Goal: Transaction & Acquisition: Purchase product/service

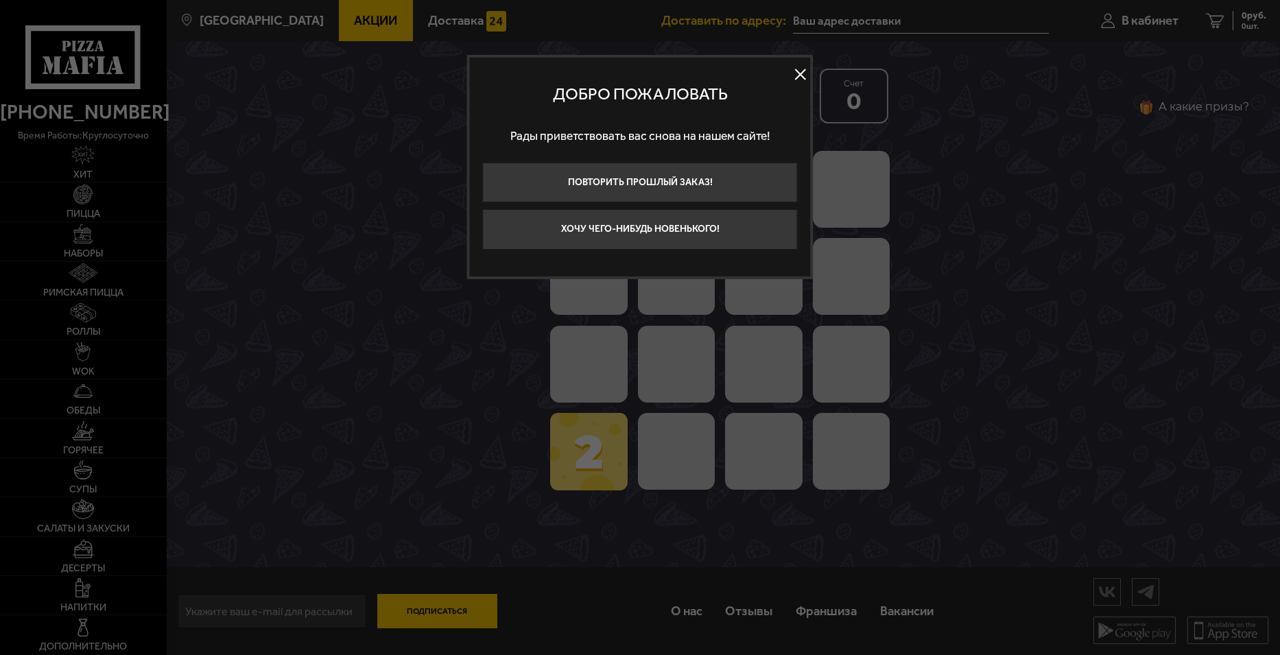
click at [804, 69] on button at bounding box center [800, 74] width 21 height 21
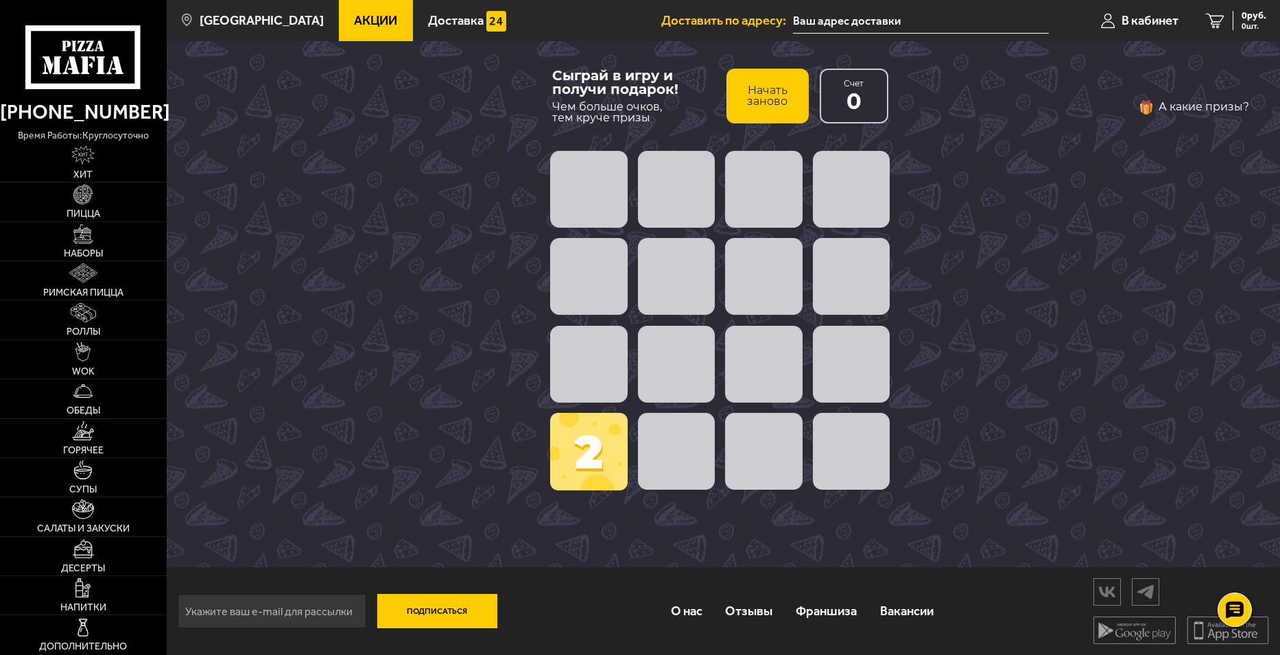
click at [687, 452] on span at bounding box center [676, 451] width 77 height 77
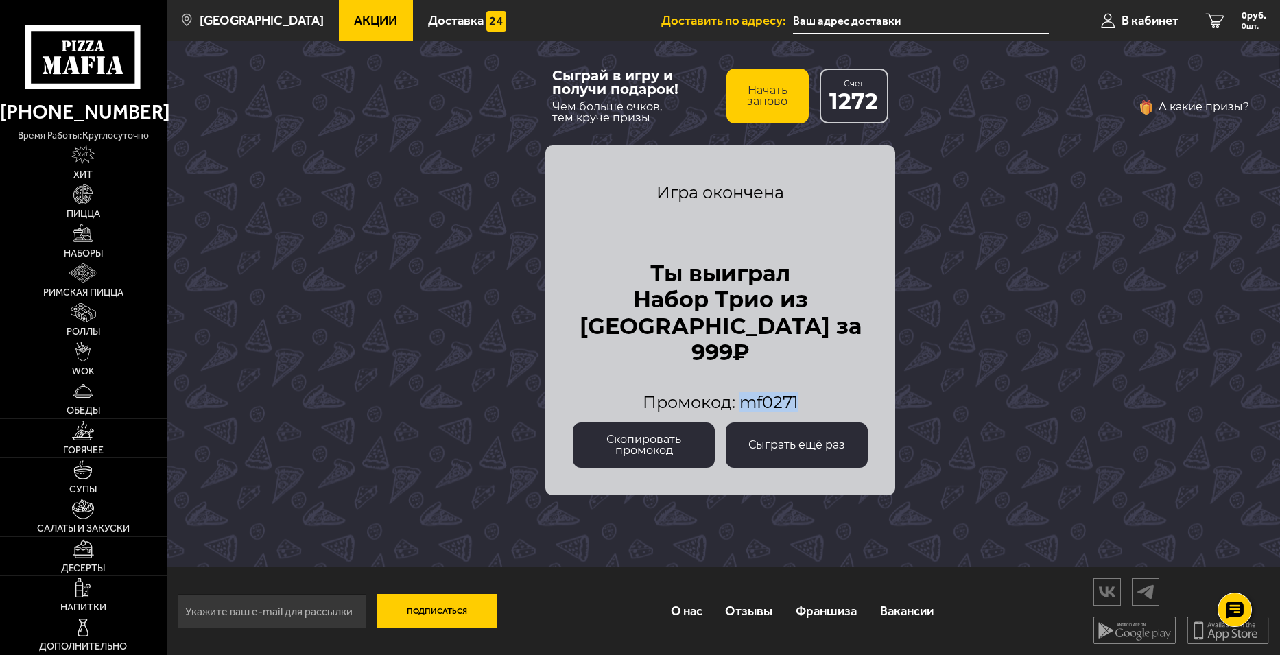
drag, startPoint x: 800, startPoint y: 397, endPoint x: 743, endPoint y: 404, distance: 58.0
click at [743, 404] on div "Промокод: mf0271" at bounding box center [720, 402] width 295 height 16
copy span "mf0271"
click at [80, 241] on img at bounding box center [82, 233] width 19 height 19
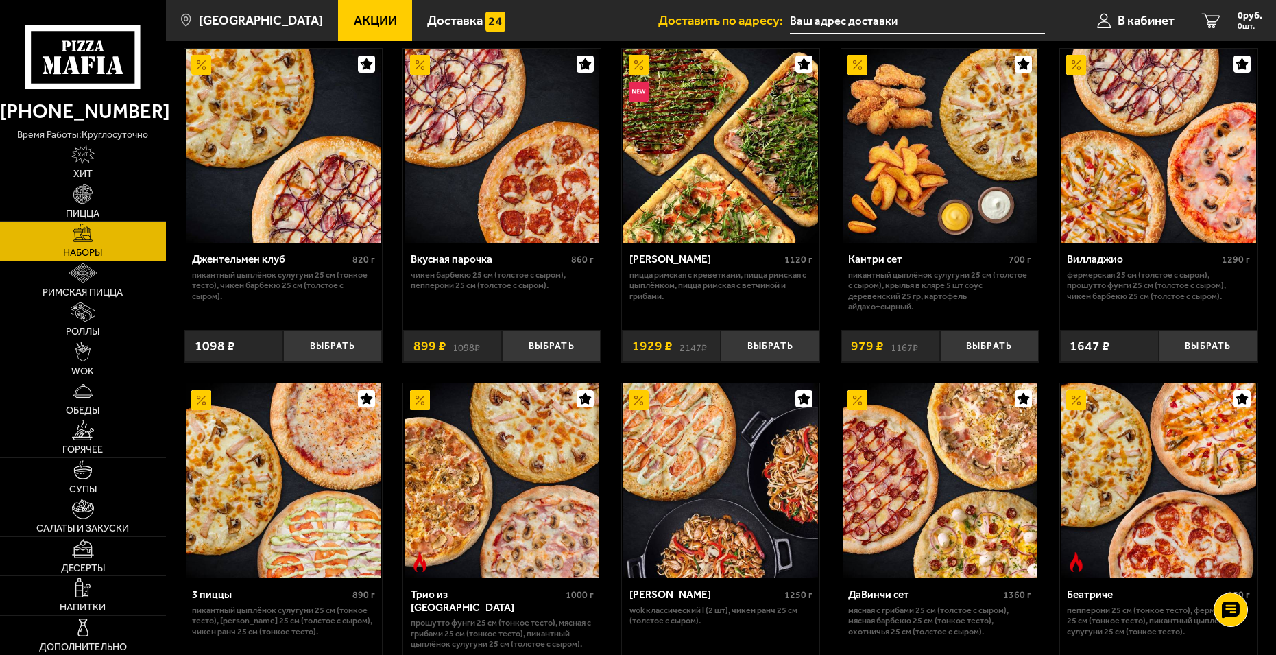
scroll to position [274, 0]
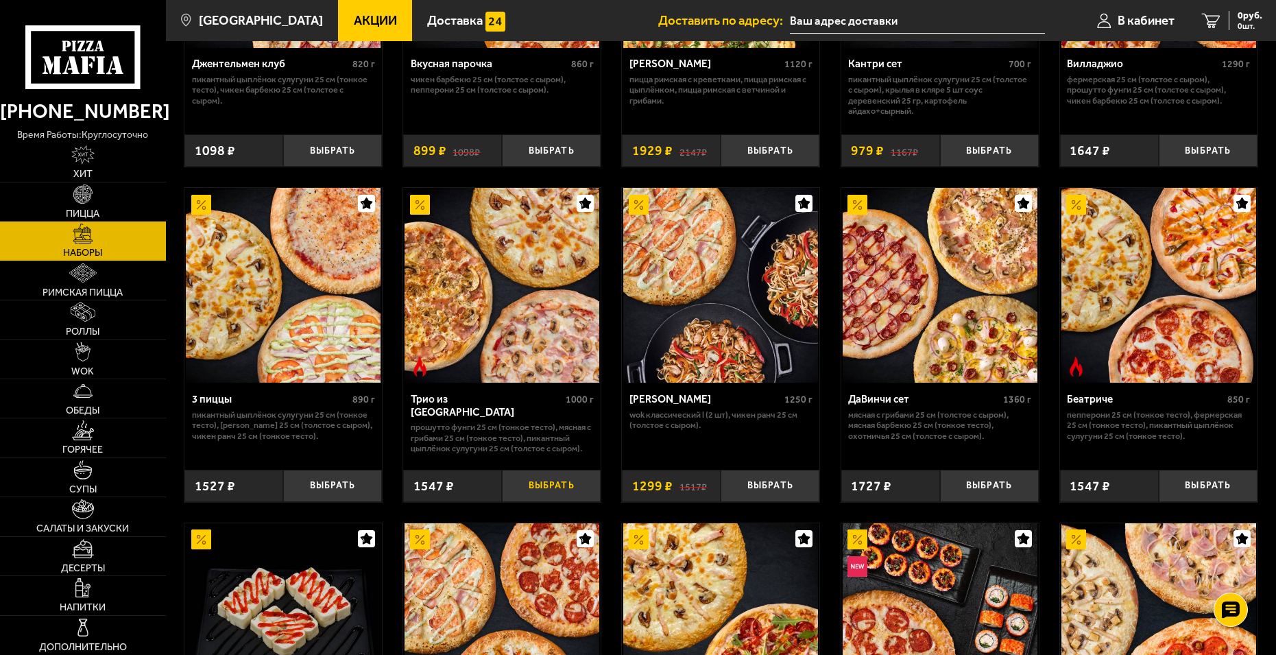
click at [547, 492] on button "Выбрать" at bounding box center [551, 486] width 99 height 32
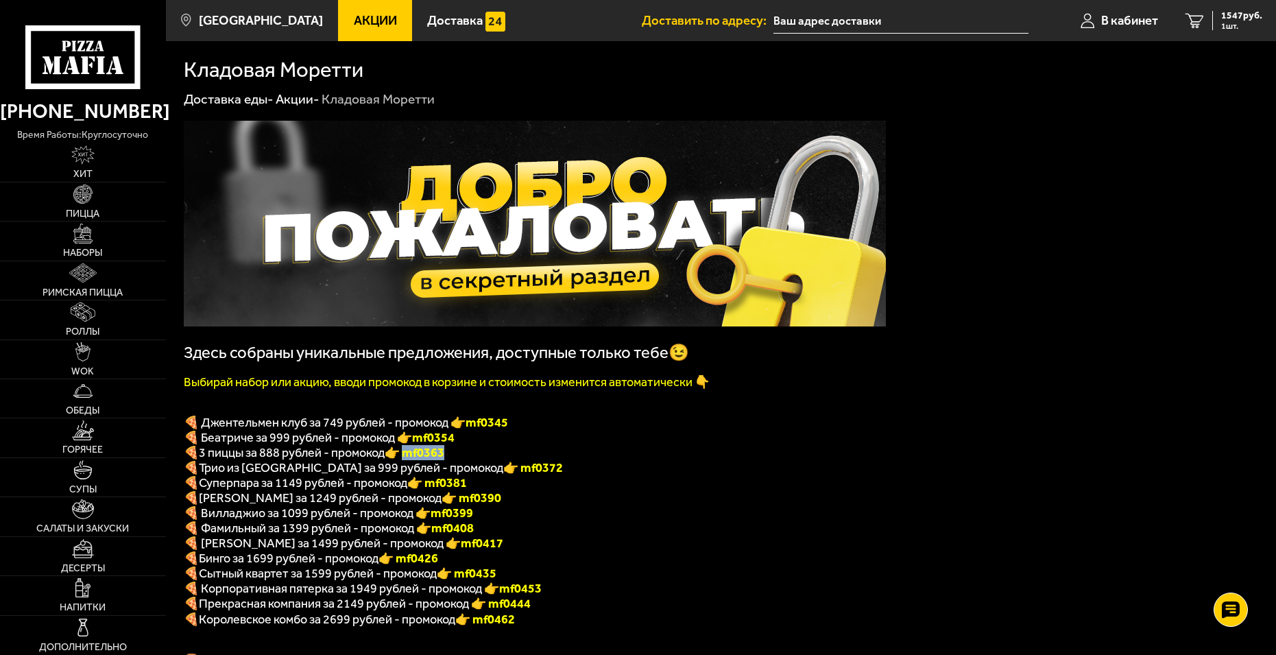
drag, startPoint x: 456, startPoint y: 459, endPoint x: 412, endPoint y: 464, distance: 44.1
click at [412, 460] on p "🍕 3 пиццы за 888 рублей - промокод 👉 mf0363" at bounding box center [535, 452] width 702 height 15
copy font "f0363"
